Goal: Task Accomplishment & Management: Use online tool/utility

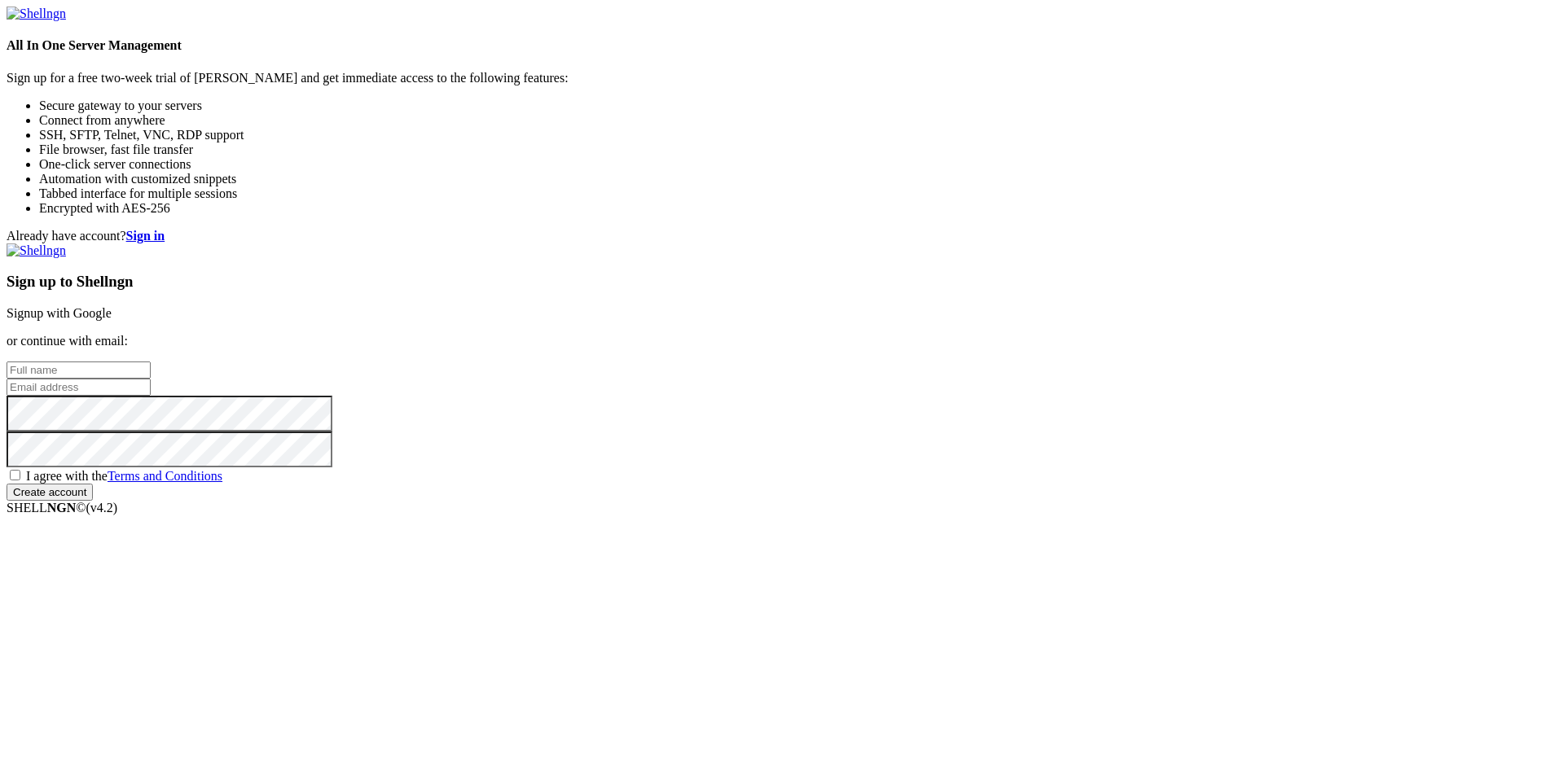
drag, startPoint x: 0, startPoint y: 0, endPoint x: 933, endPoint y: 347, distance: 995.4
click at [151, 362] on input "text" at bounding box center [78, 370] width 144 height 17
click at [683, 247] on div "Already have account? Sign in Sign up to Shellngn Signup with Google or continu…" at bounding box center [782, 365] width 1550 height 272
click at [151, 384] on input "email" at bounding box center [78, 388] width 144 height 17
paste input "[EMAIL_ADDRESS][DOMAIN_NAME]"
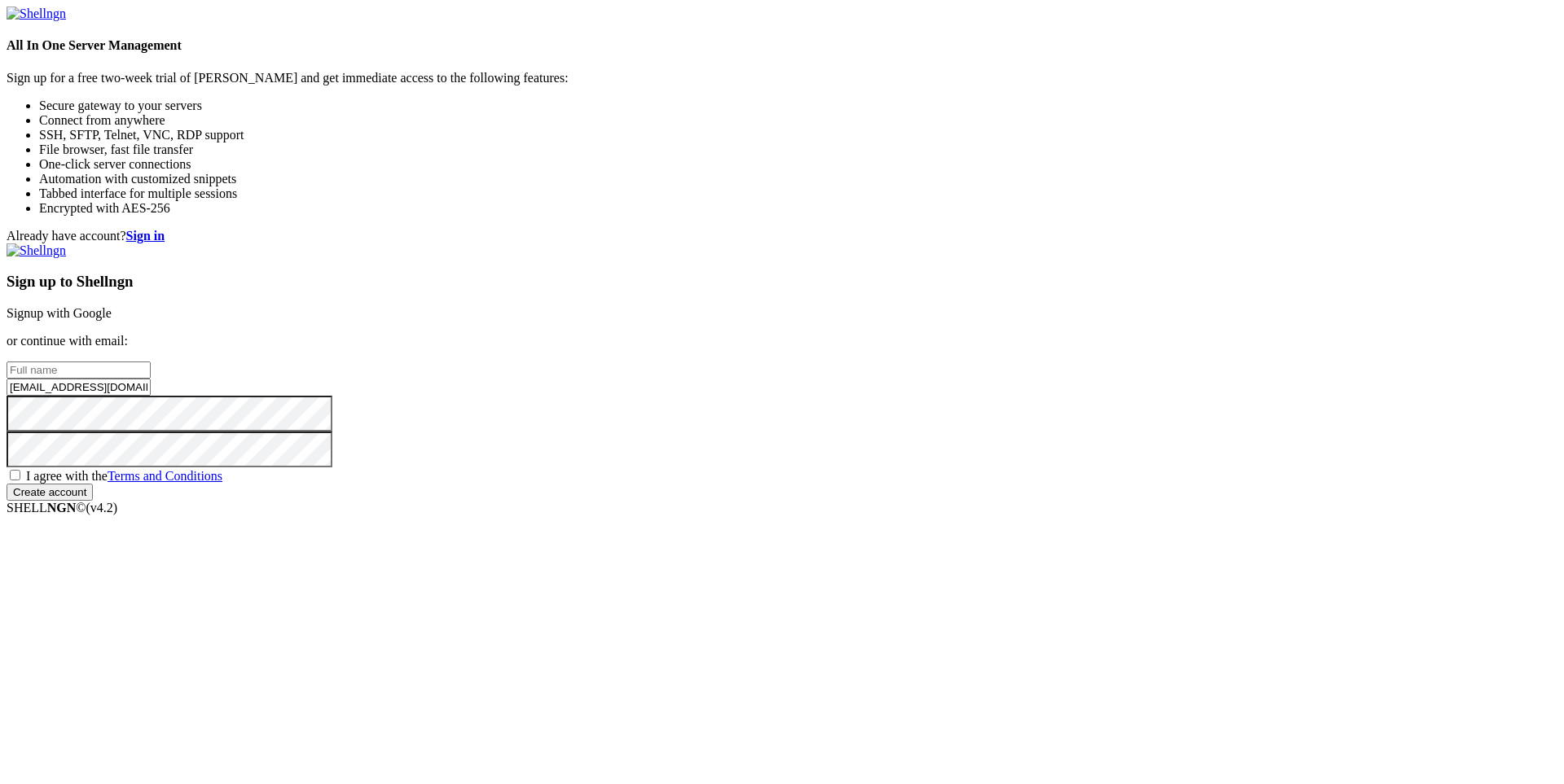
drag, startPoint x: 918, startPoint y: 386, endPoint x: 849, endPoint y: 386, distance: 69.0
click at [849, 386] on div "Already have account? Sign in Sign up to Shellngn Signup with Google or continu…" at bounding box center [782, 365] width 1550 height 272
type input "[EMAIL_ADDRESS][DOMAIN_NAME]"
click at [151, 362] on input "text" at bounding box center [78, 370] width 144 height 17
paste input "likepi9419"
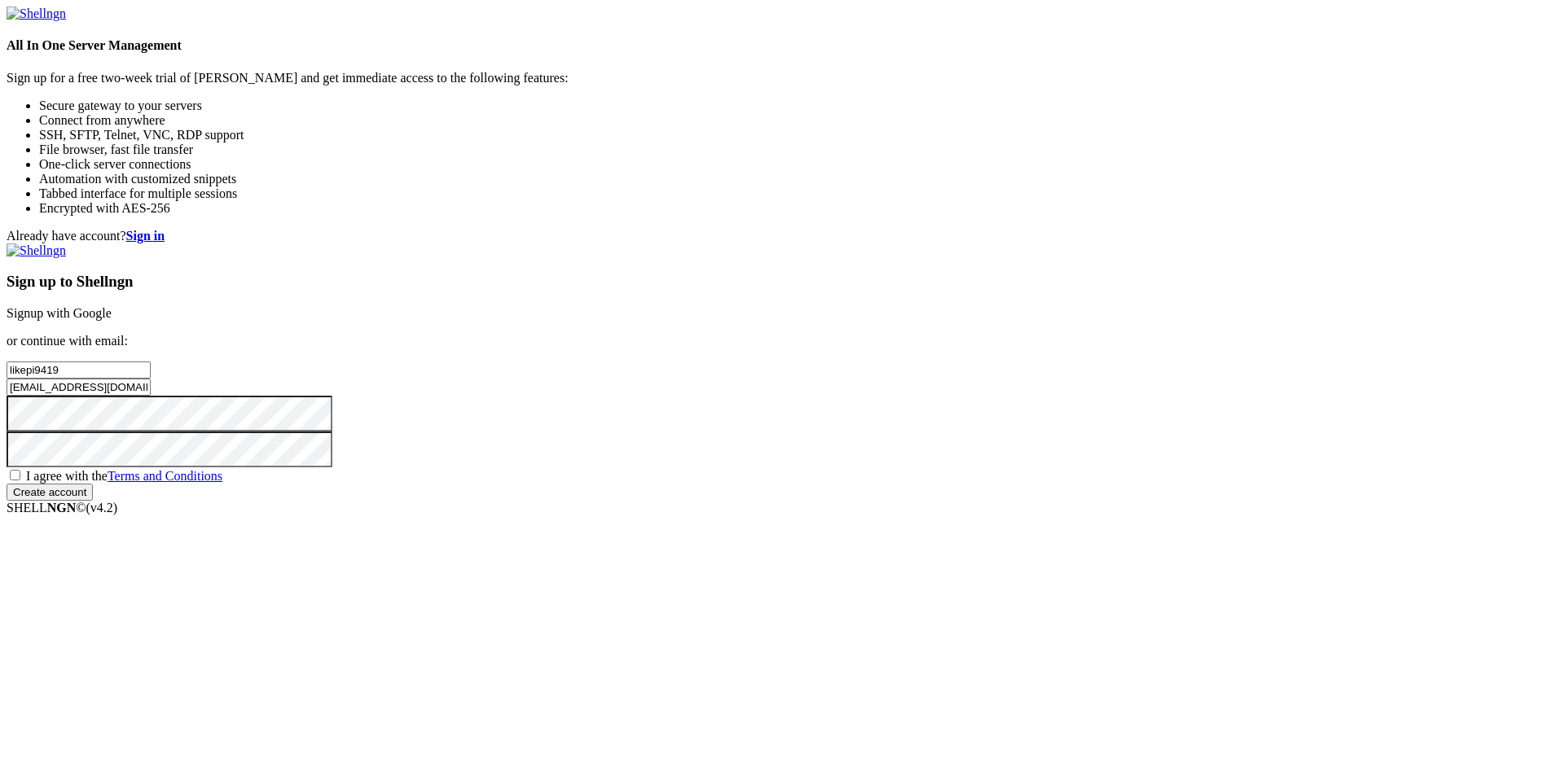
type input "likepi9419"
click at [222, 483] on span "I agree with the Terms and Conditions" at bounding box center [123, 475] width 196 height 14
click at [20, 480] on input "I agree with the Terms and Conditions" at bounding box center [14, 474] width 11 height 11
checkbox input "true"
click at [93, 500] on input "Create account" at bounding box center [49, 492] width 86 height 17
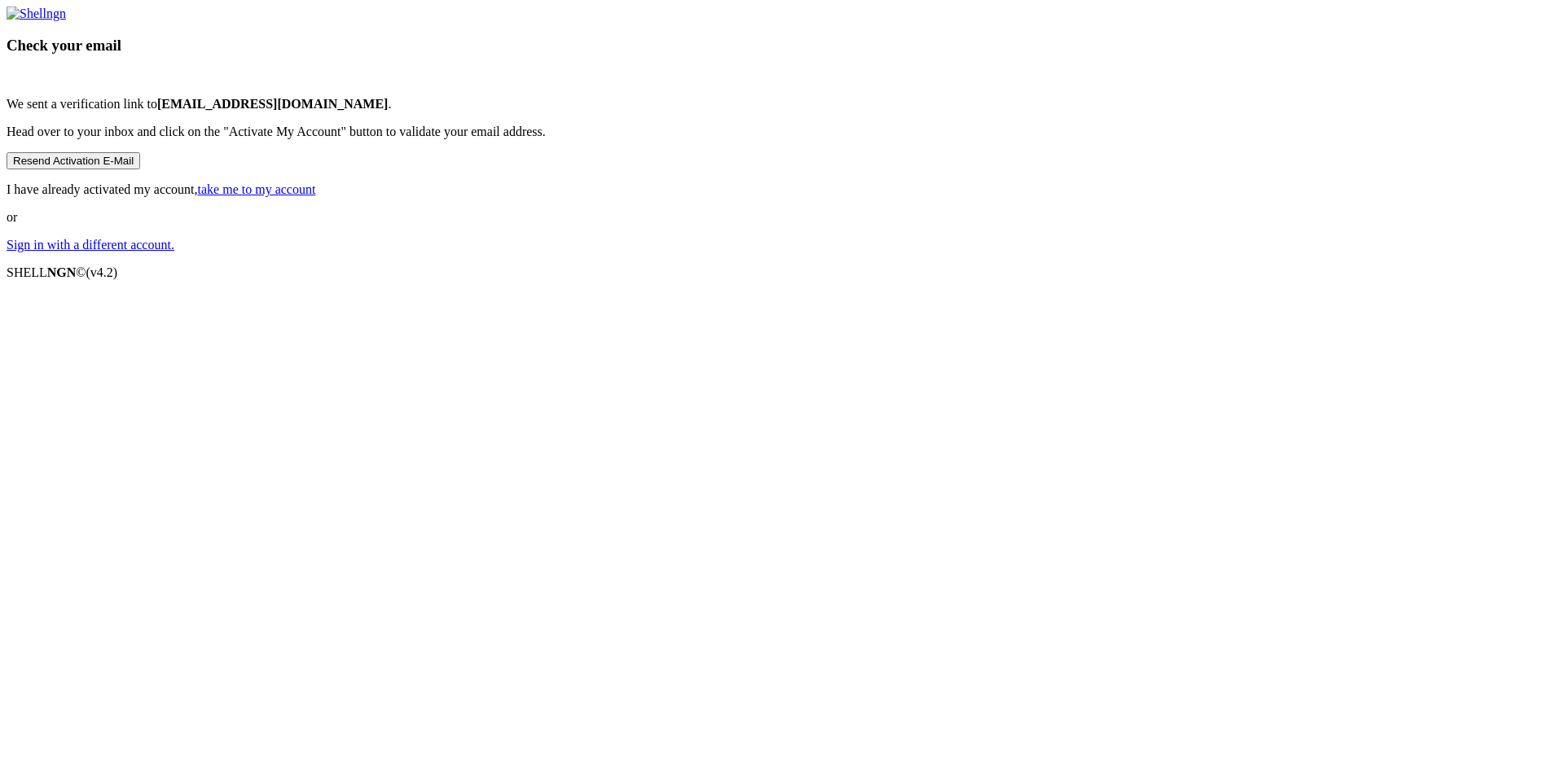
click at [826, 253] on div "Check your email We sent a verification link to [EMAIL_ADDRESS][DOMAIN_NAME] . …" at bounding box center [782, 129] width 1550 height 246
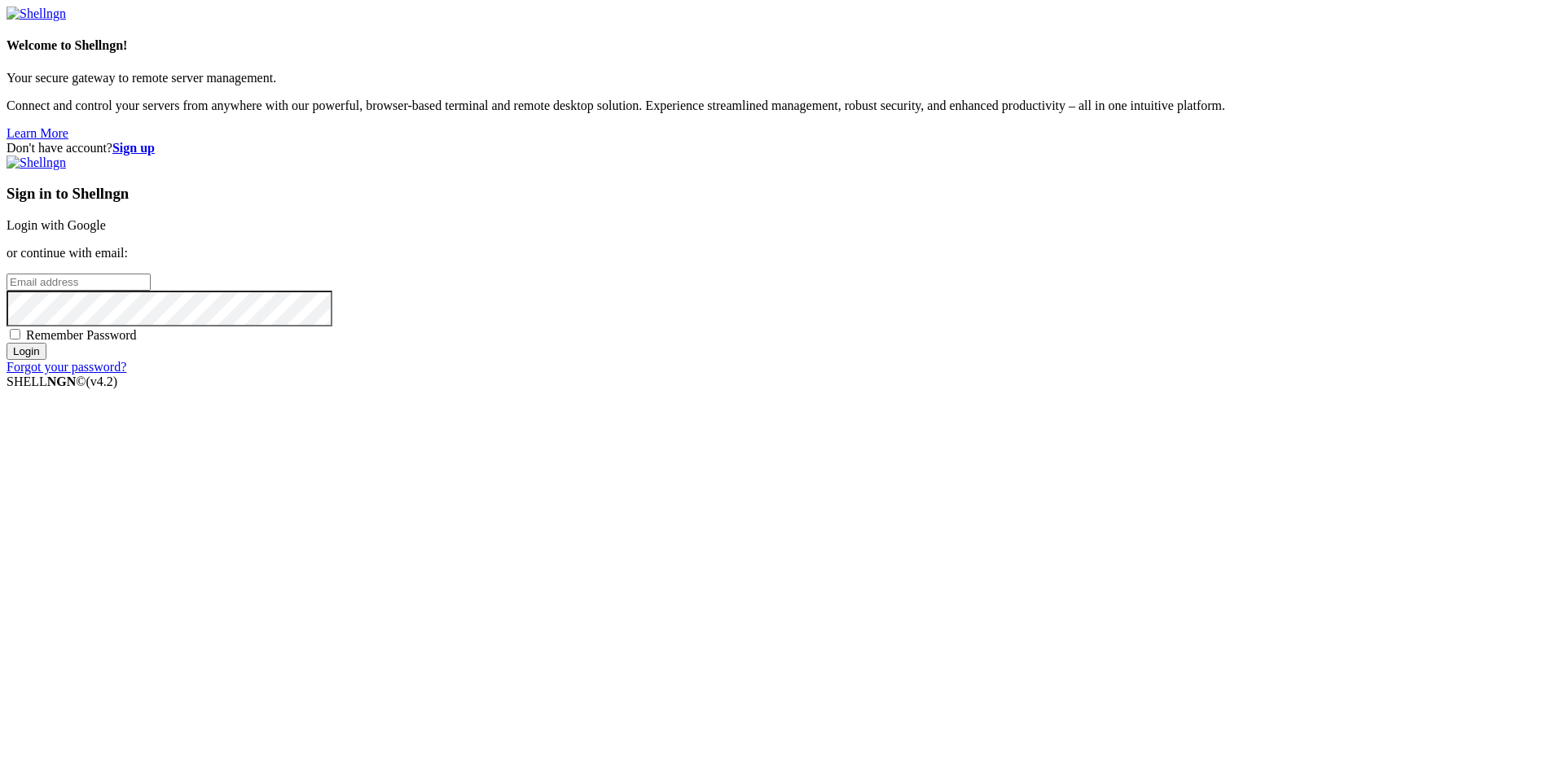
click at [151, 290] on input "email" at bounding box center [78, 283] width 144 height 17
paste input "[EMAIL_ADDRESS][DOMAIN_NAME]"
drag, startPoint x: 918, startPoint y: 386, endPoint x: 816, endPoint y: 386, distance: 102.0
click at [816, 374] on div "Don't have account? Sign up Sign in to Shellngn Login with Google or continue w…" at bounding box center [782, 257] width 1550 height 233
type input "[EMAIL_ADDRESS][DOMAIN_NAME]"
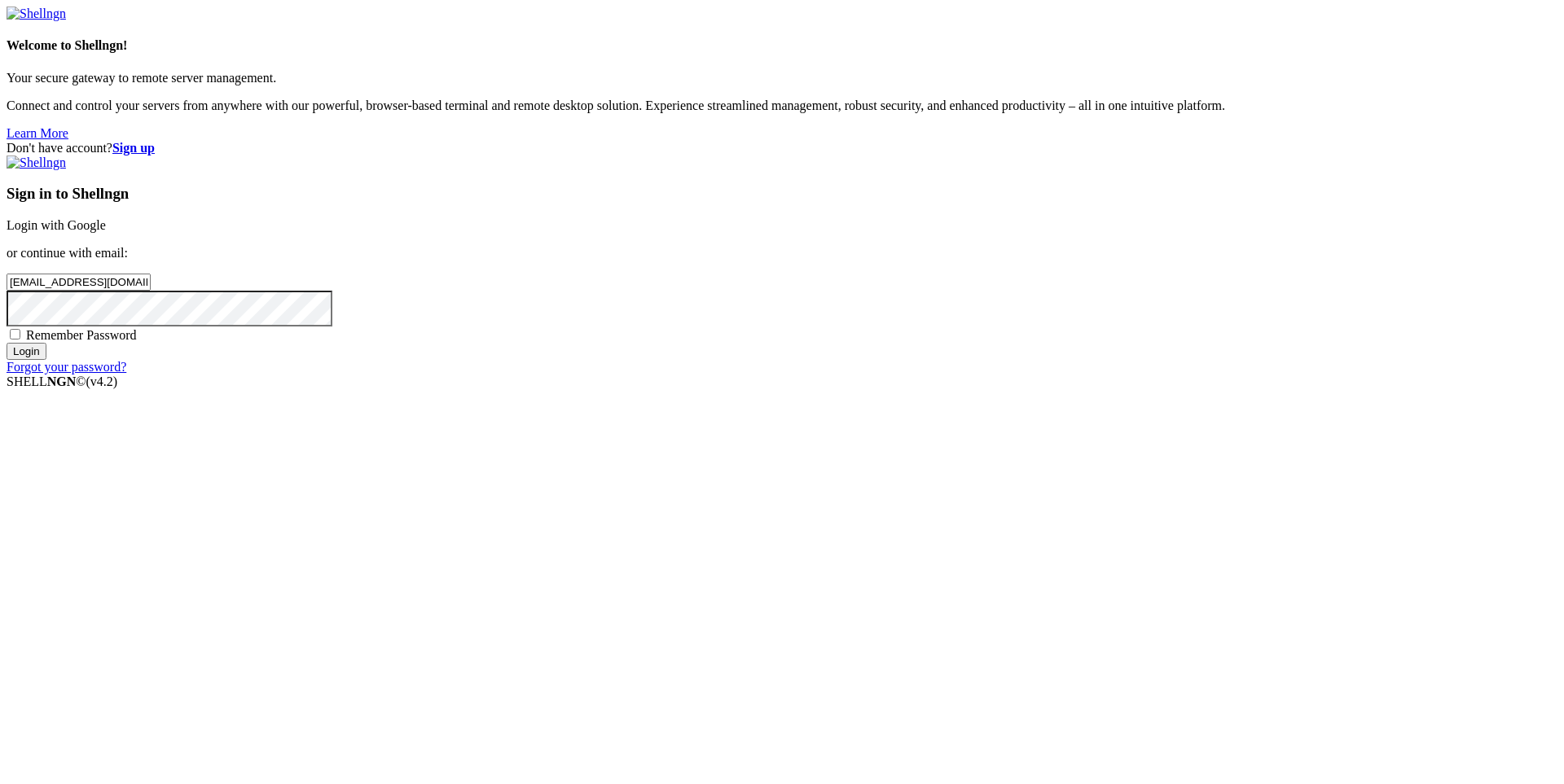
click at [46, 360] on input "Login" at bounding box center [26, 351] width 40 height 17
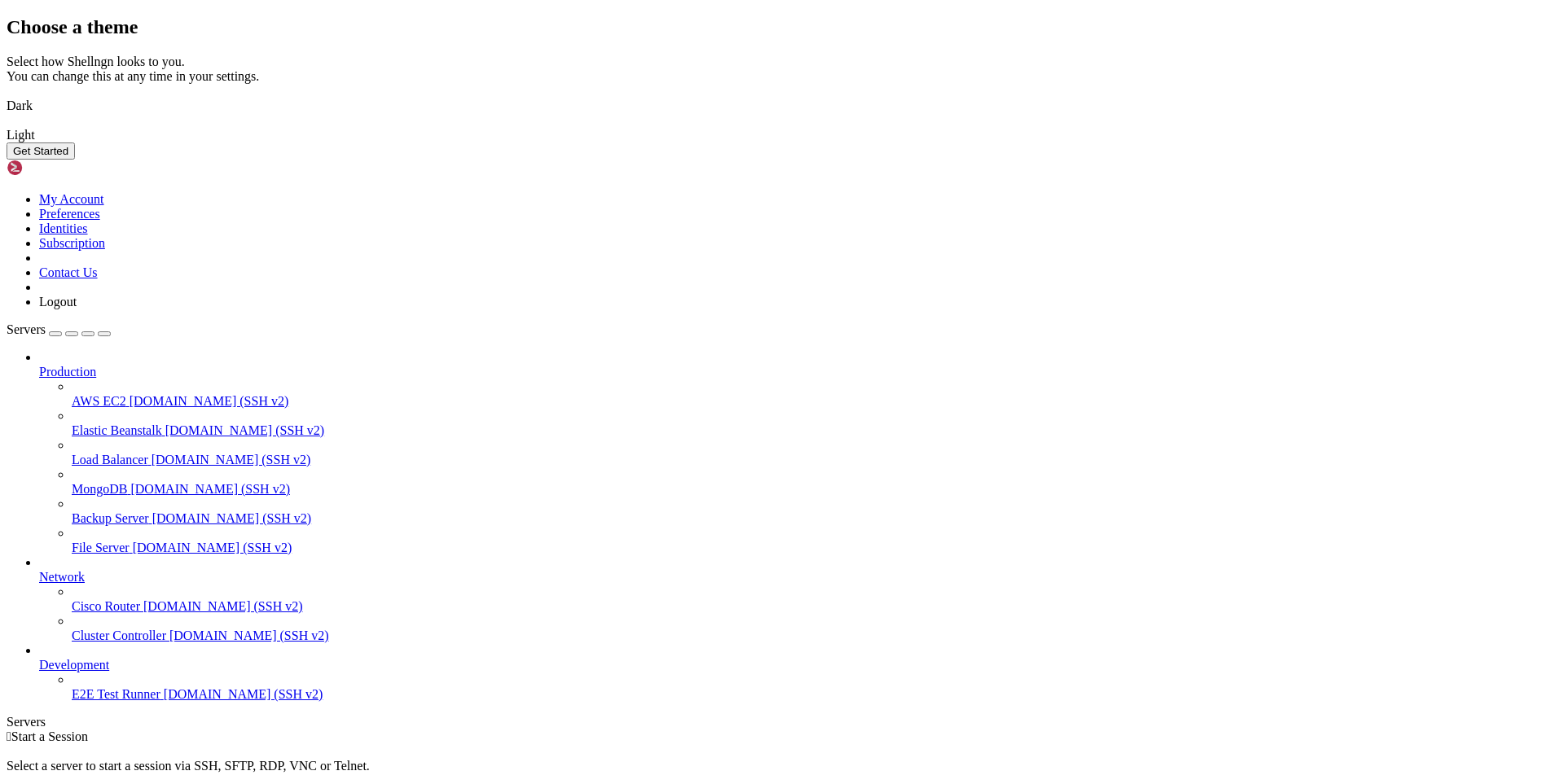
click at [7, 95] on img at bounding box center [7, 95] width 0 height 0
click at [75, 159] on button "Get Started" at bounding box center [41, 151] width 69 height 17
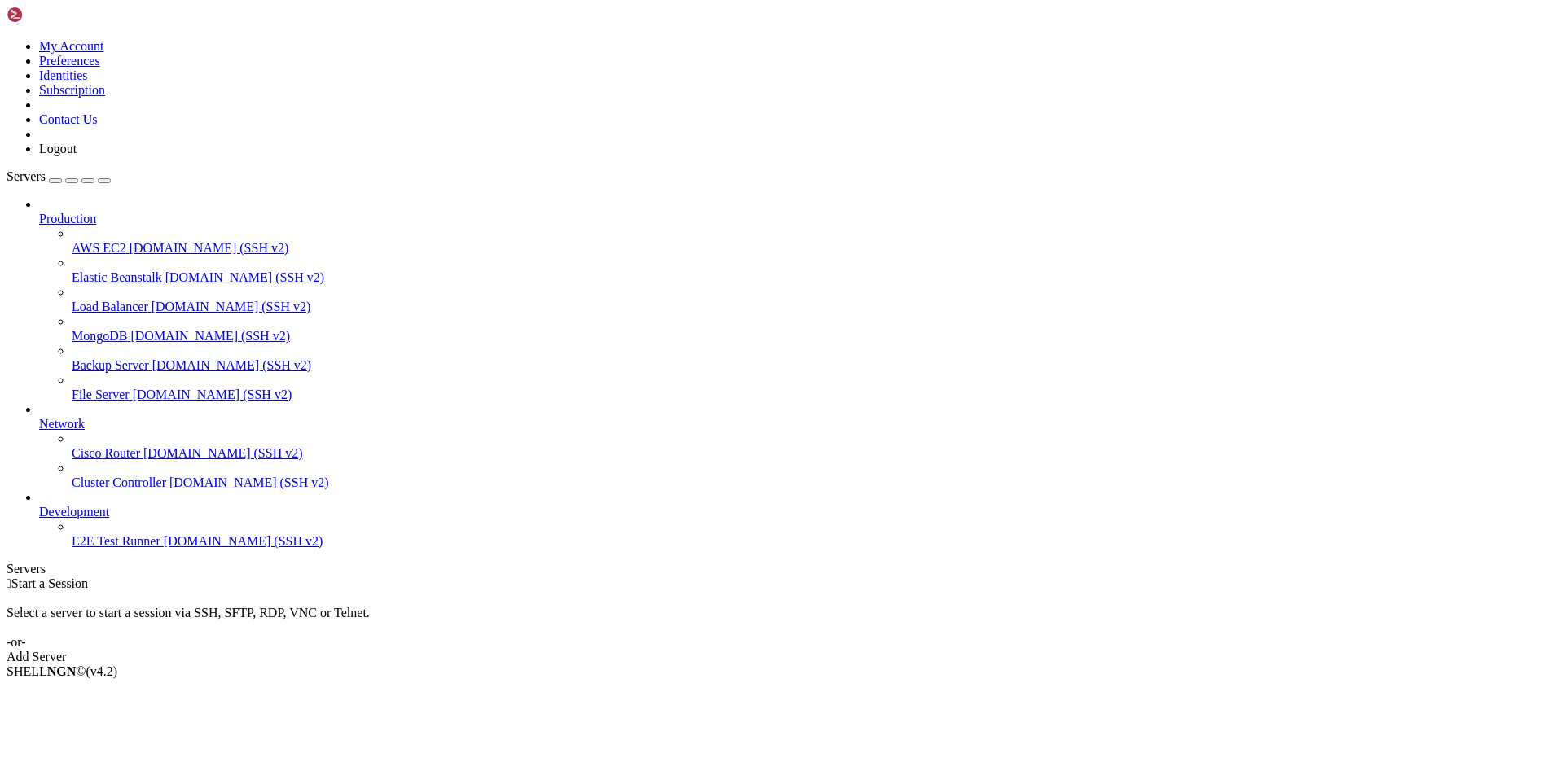
click at [914, 650] on link "Add Server" at bounding box center [782, 657] width 1550 height 14
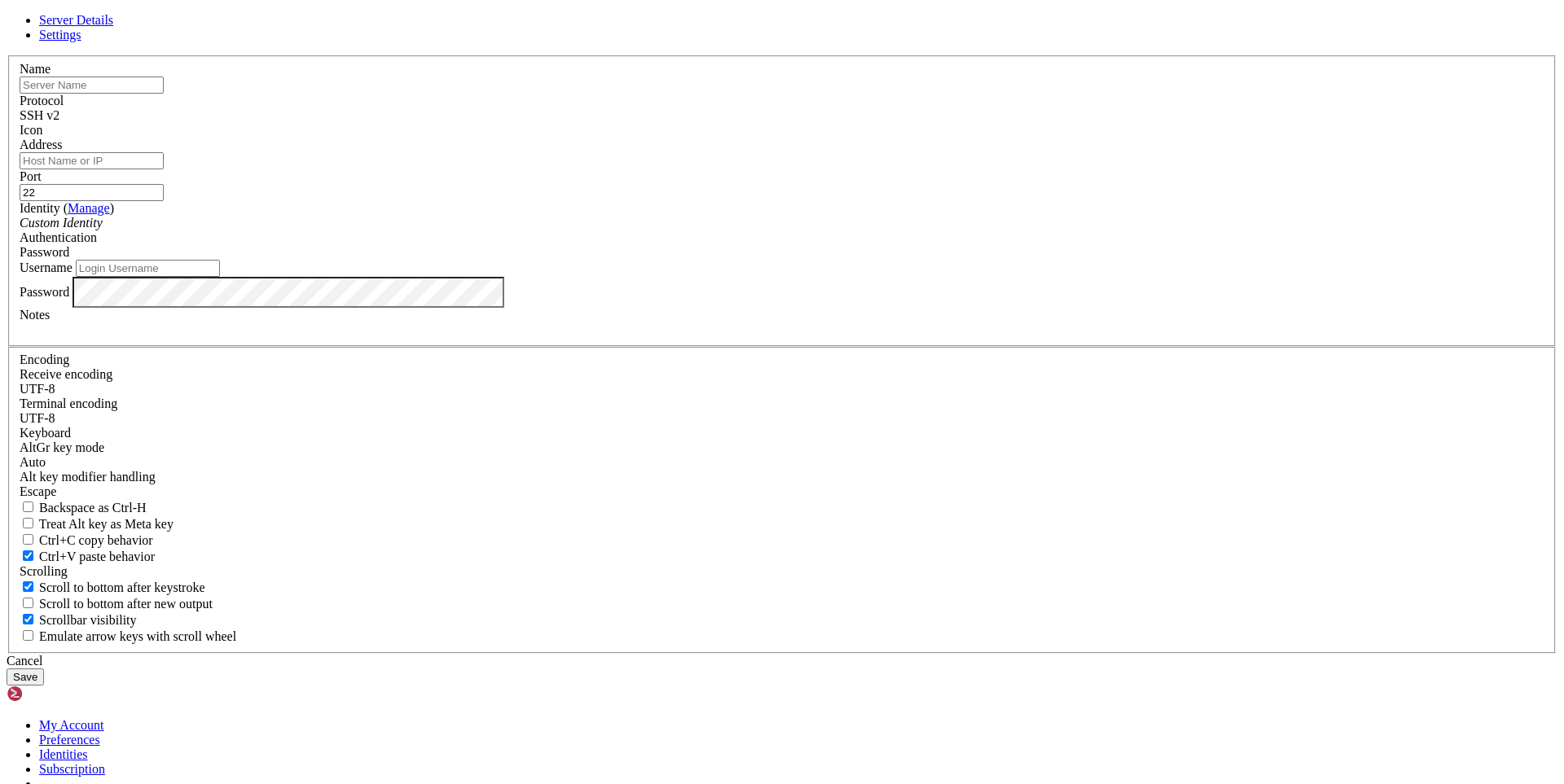
click at [164, 170] on input "Address" at bounding box center [91, 161] width 144 height 17
paste input "108.61.142.52"
type input "108.61.142.52"
click at [220, 277] on input "Username" at bounding box center [148, 268] width 144 height 17
type input "root"
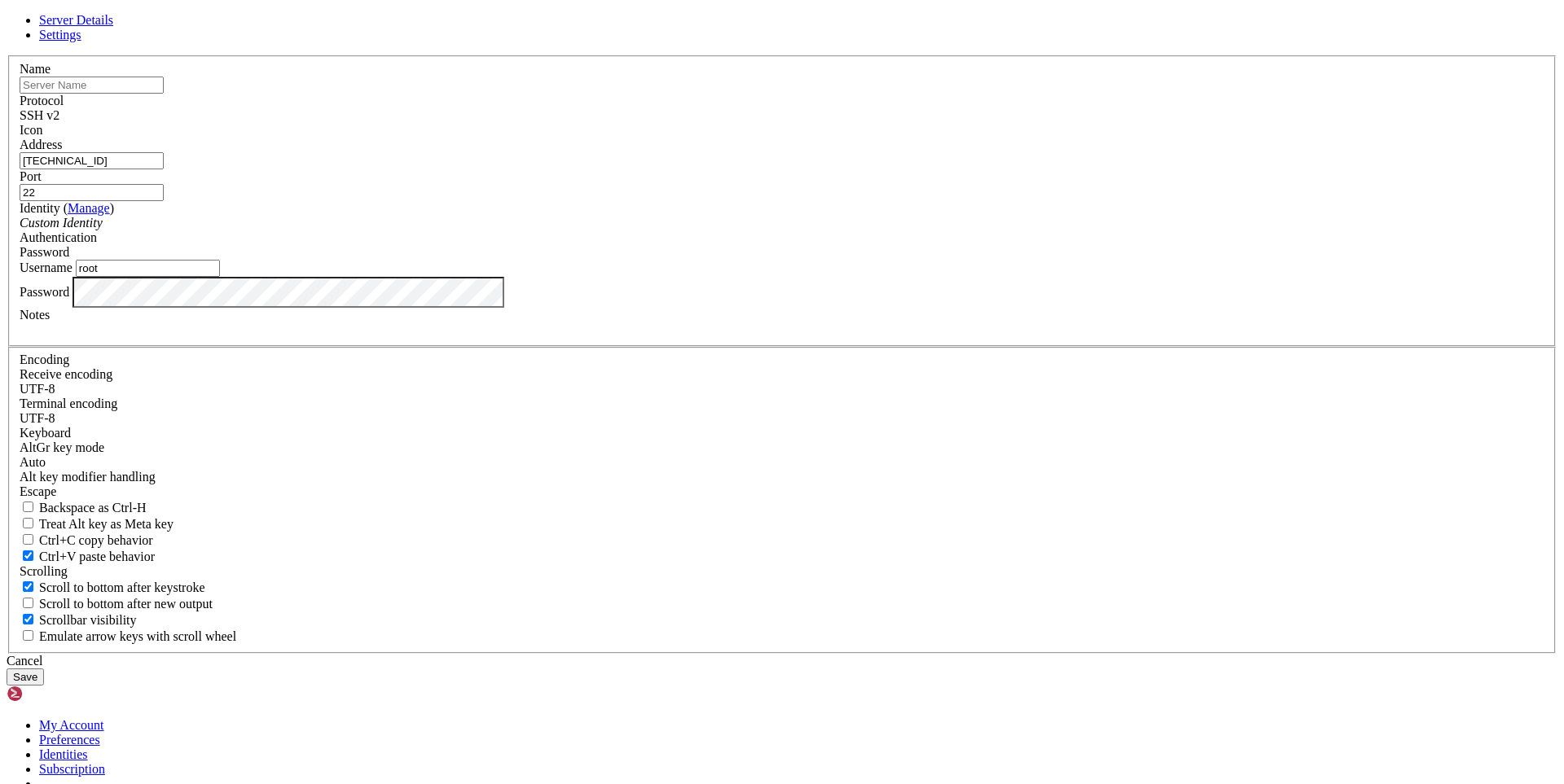
click at [697, 337] on div at bounding box center [782, 329] width 1524 height 14
click at [69, 298] on label "Password" at bounding box center [43, 291] width 49 height 14
click at [44, 668] on button "Save" at bounding box center [25, 677] width 38 height 17
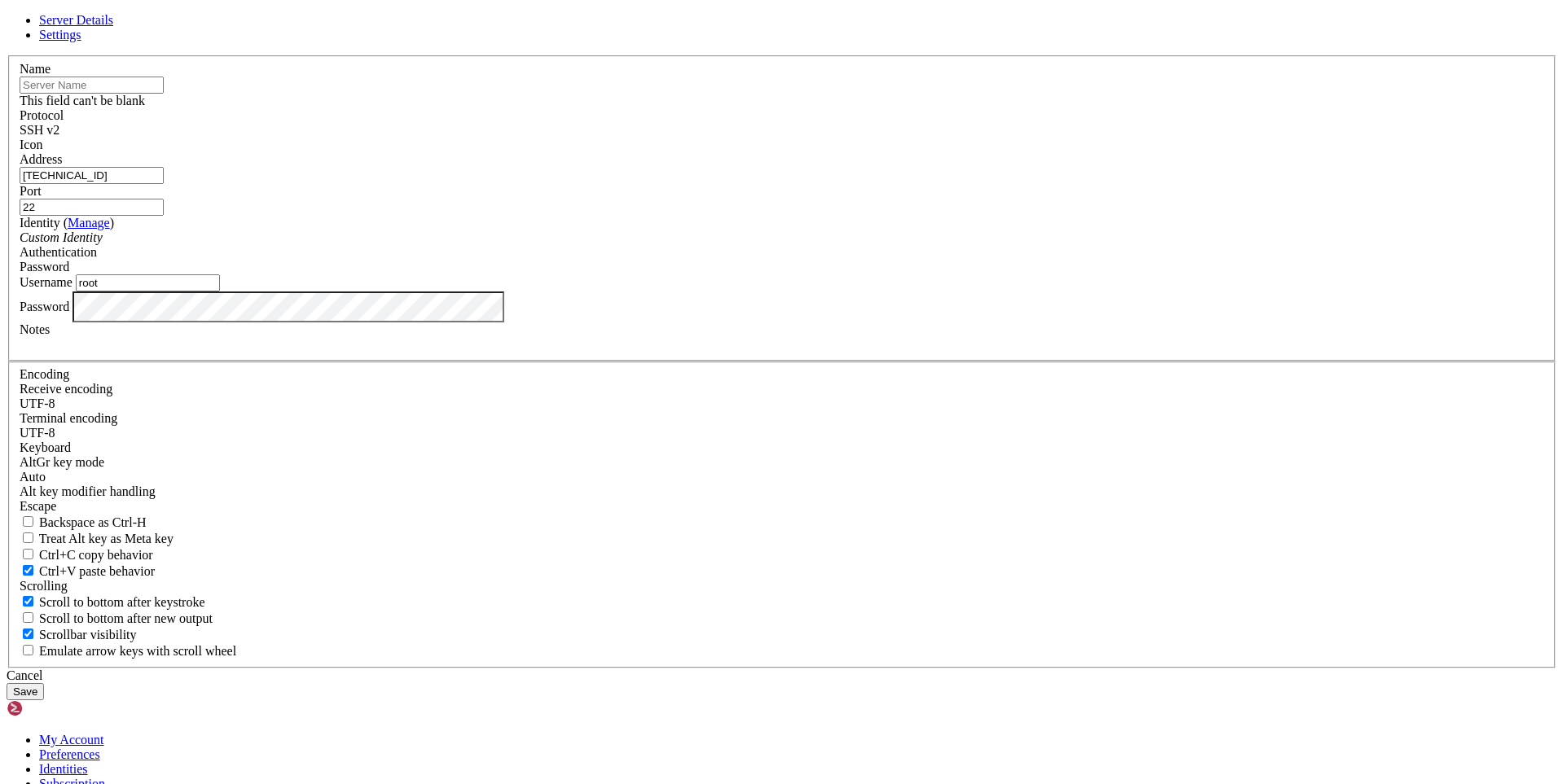
click at [164, 94] on input "text" at bounding box center [91, 85] width 144 height 17
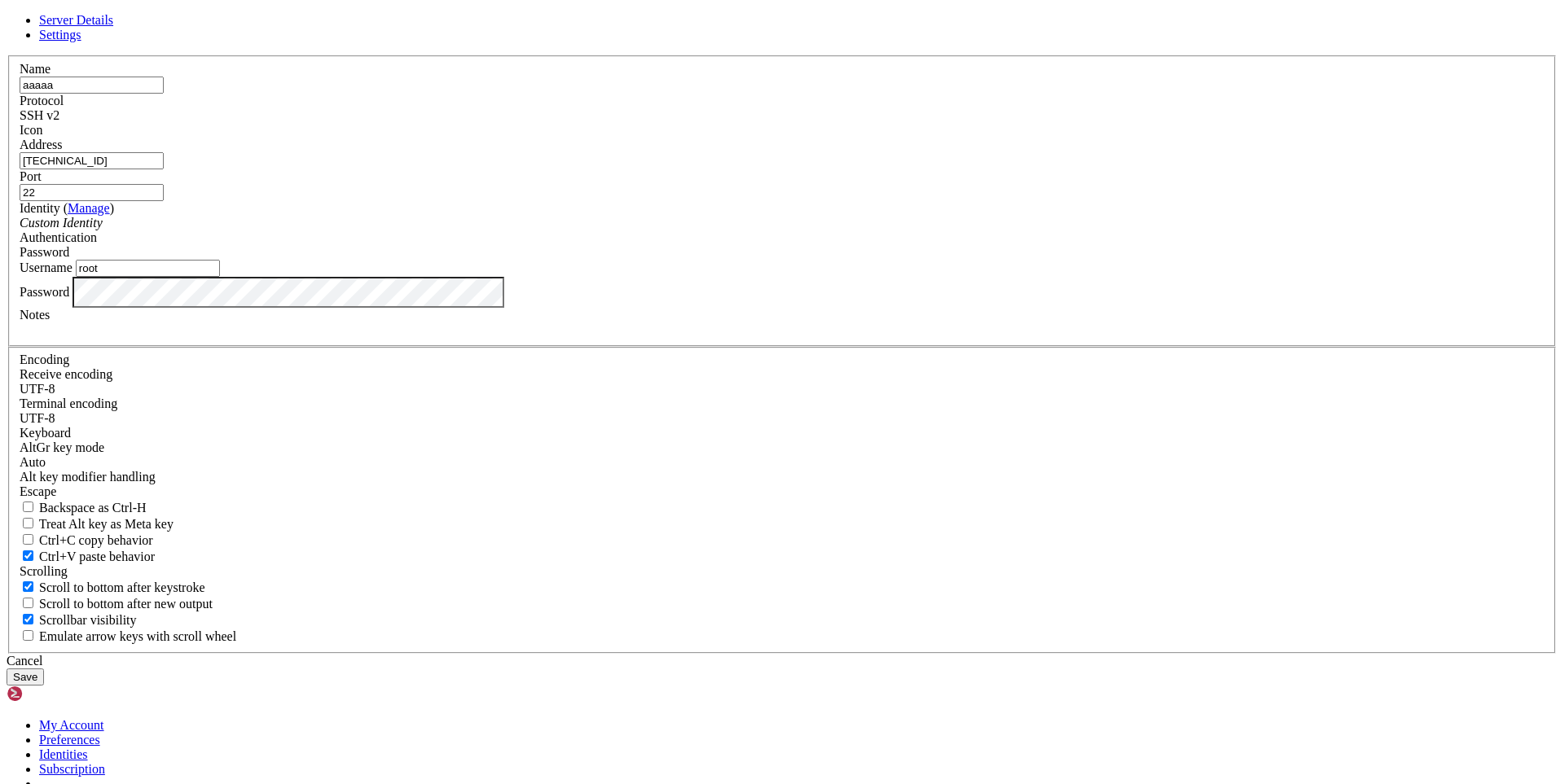
type input "aaaaa"
click at [44, 668] on button "Save" at bounding box center [25, 677] width 38 height 17
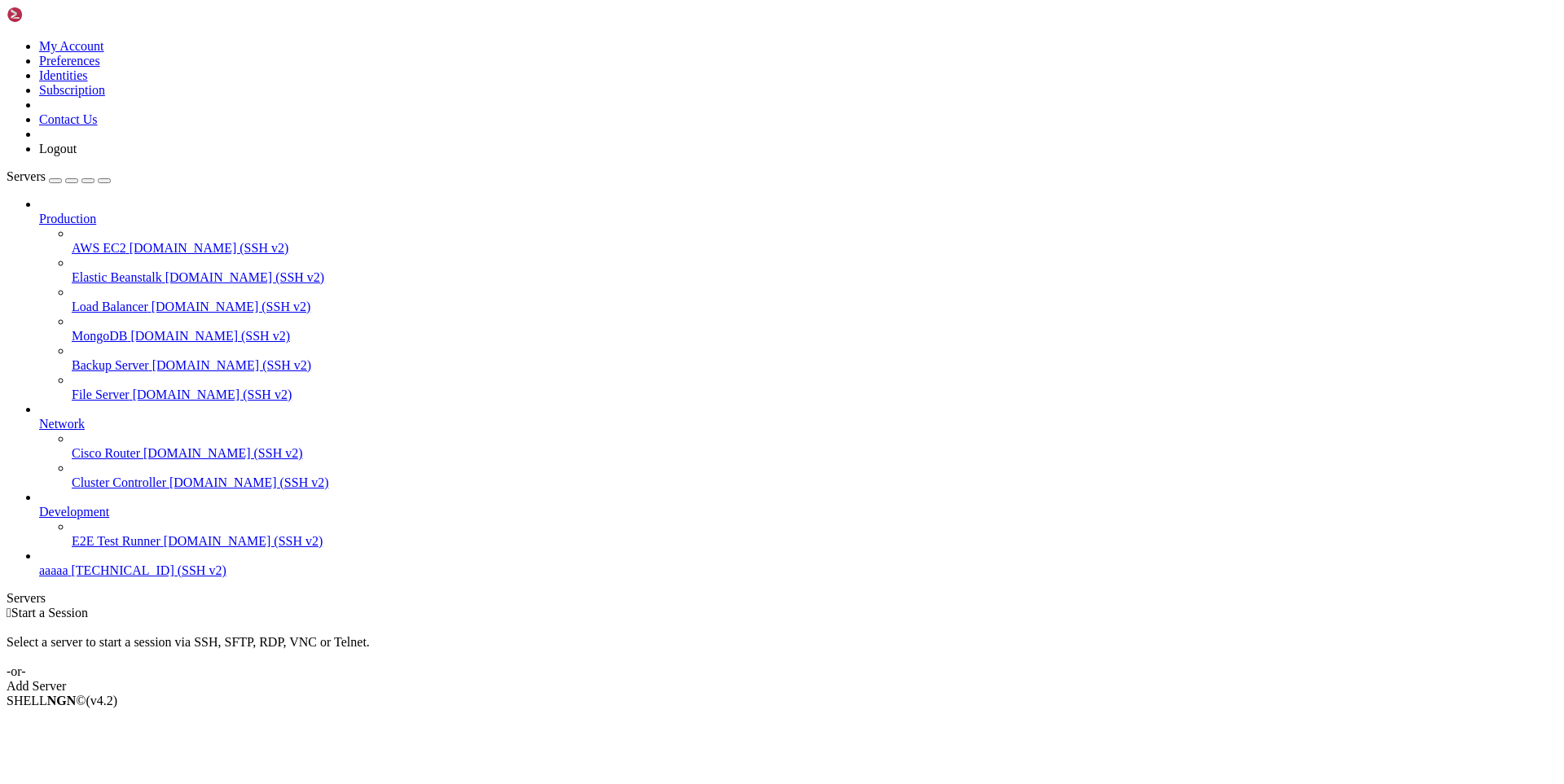
click at [69, 578] on span "aaaaa" at bounding box center [54, 570] width 29 height 14
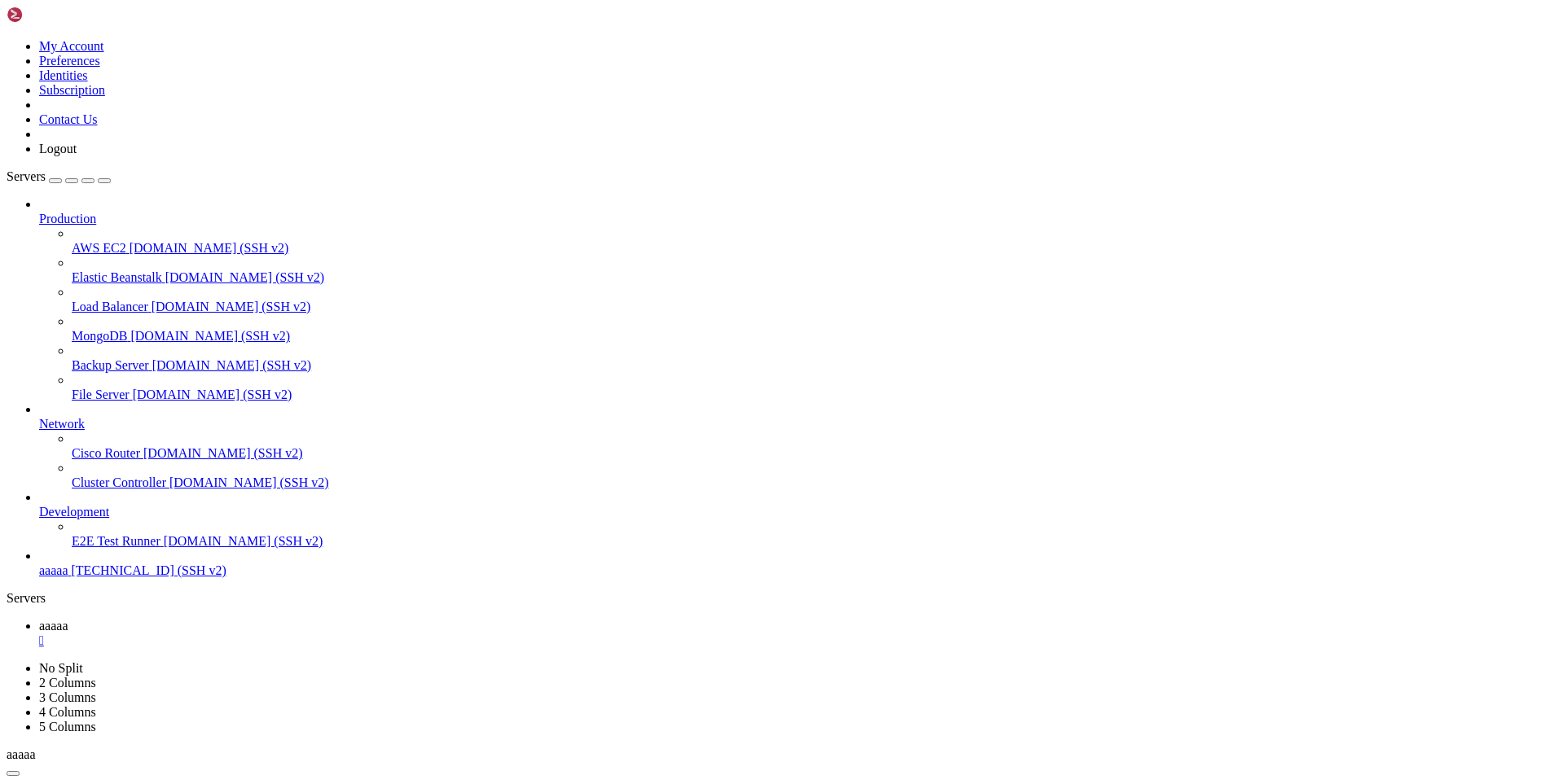
click at [278, 634] on div "" at bounding box center [799, 640] width 1519 height 14
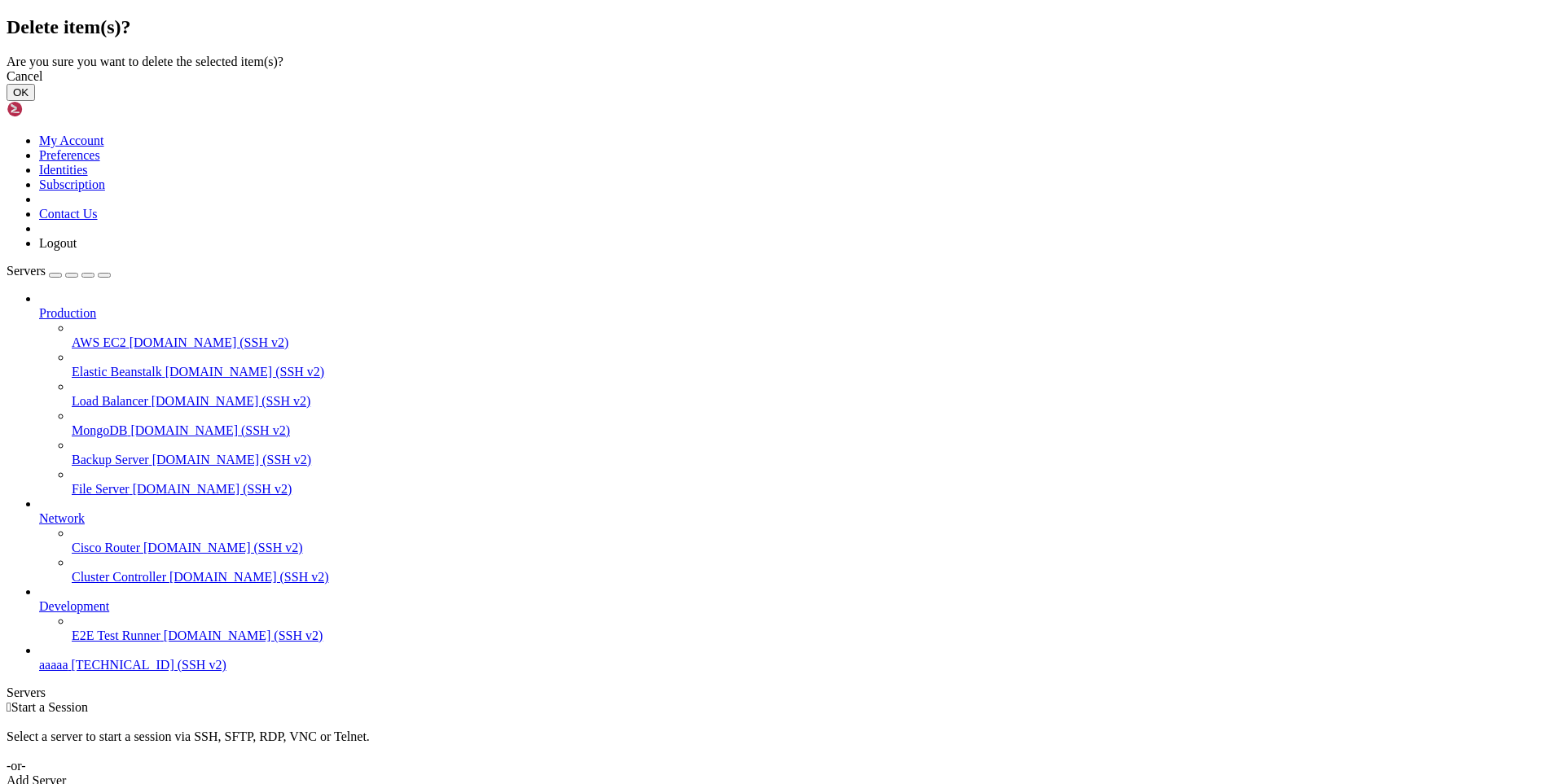
click at [35, 101] on button "OK" at bounding box center [21, 93] width 29 height 17
